Goal: Task Accomplishment & Management: Manage account settings

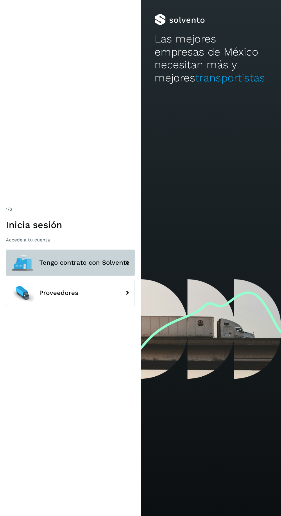
click at [81, 255] on button "Tengo contrato con Solvento" at bounding box center [70, 262] width 129 height 26
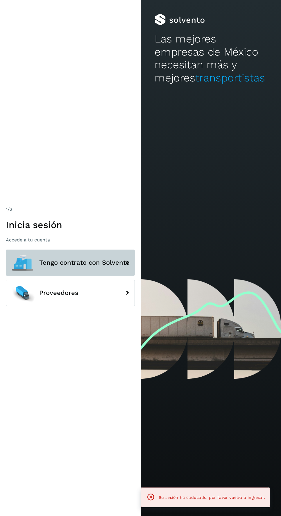
click at [94, 261] on span "Tengo contrato con Solvento" at bounding box center [84, 262] width 90 height 7
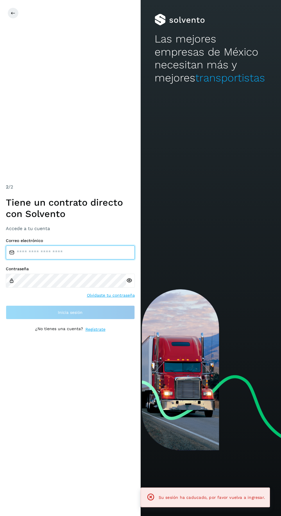
click at [88, 251] on input "email" at bounding box center [70, 252] width 129 height 14
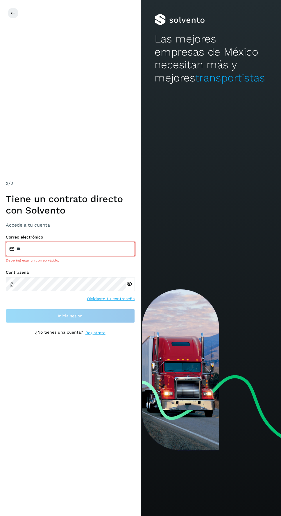
type input "**********"
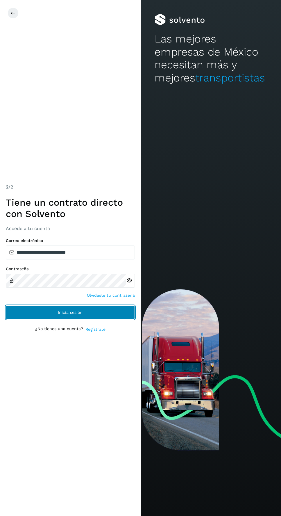
click at [80, 312] on span "Inicia sesión" at bounding box center [70, 312] width 25 height 4
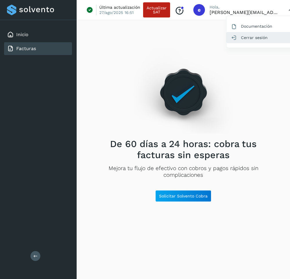
click at [249, 36] on div "Cerrar sesión" at bounding box center [261, 37] width 69 height 11
